Goal: Task Accomplishment & Management: Manage account settings

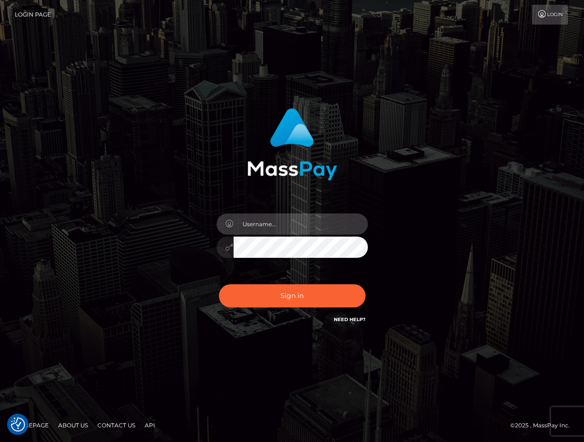
type input "1996-11-12"
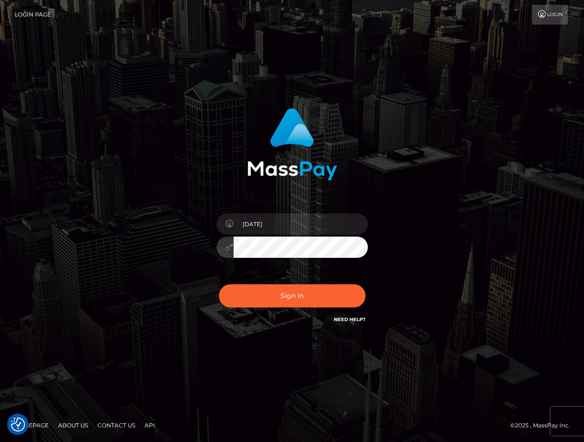
click at [276, 309] on div "Sign in Need Help?" at bounding box center [291, 300] width 165 height 42
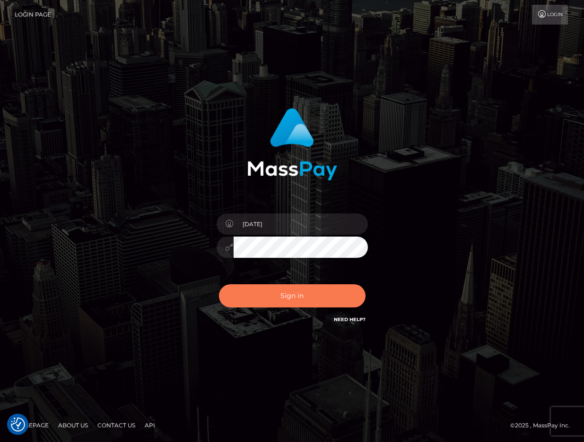
click at [279, 297] on button "Sign in" at bounding box center [292, 296] width 147 height 23
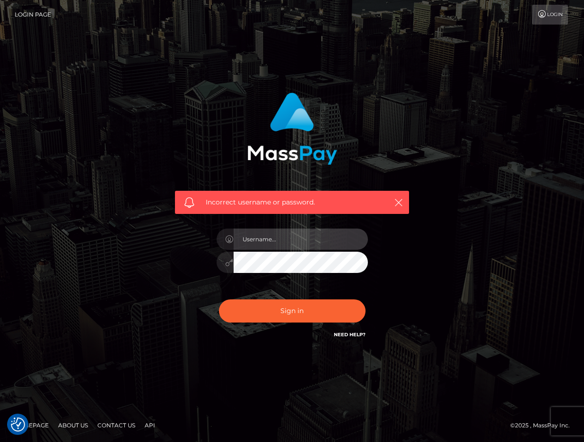
type input "[EMAIL_ADDRESS][DOMAIN_NAME]"
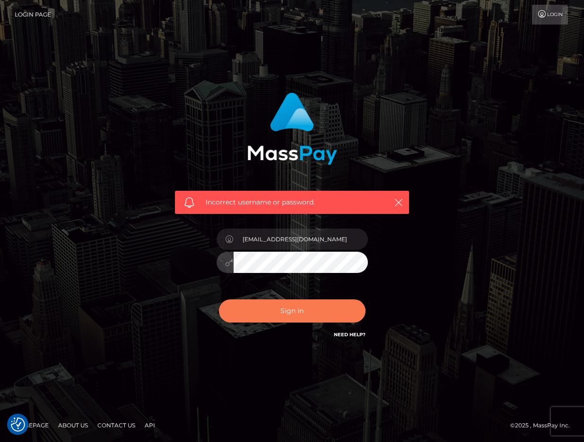
click at [285, 312] on button "Sign in" at bounding box center [292, 311] width 147 height 23
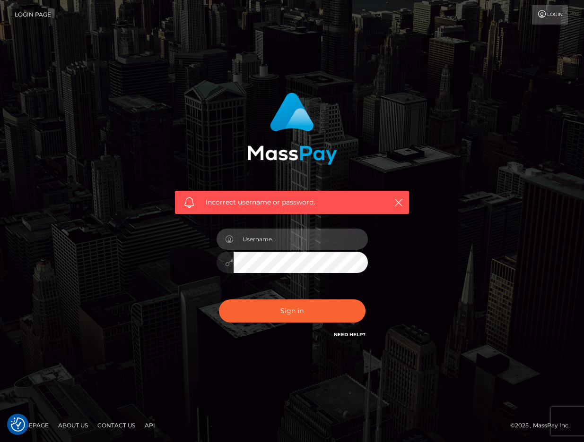
type input "[EMAIL_ADDRESS][DOMAIN_NAME]"
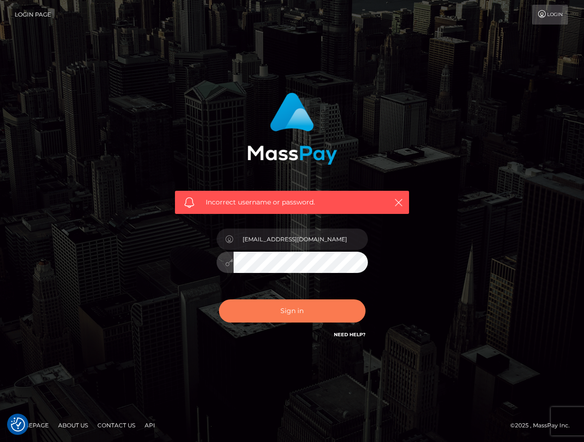
click at [286, 311] on button "Sign in" at bounding box center [292, 311] width 147 height 23
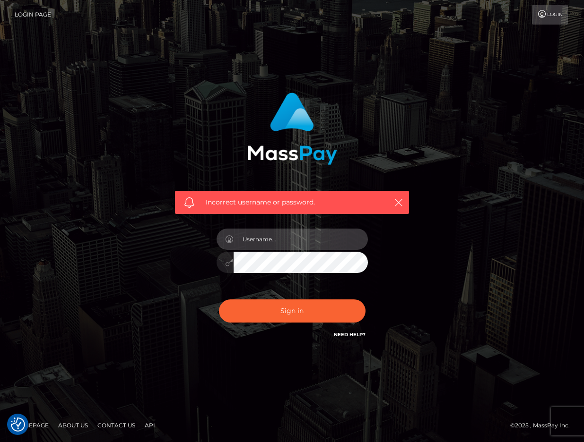
type input "[EMAIL_ADDRESS][DOMAIN_NAME]"
click at [292, 311] on button "Sign in" at bounding box center [292, 311] width 147 height 23
